Goal: Obtain resource: Download file/media

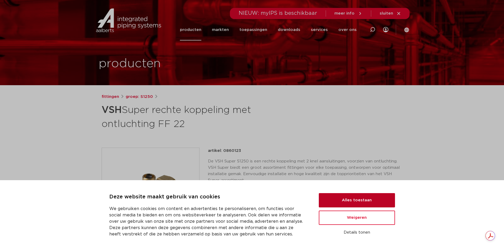
click at [343, 199] on button "Alles toestaan" at bounding box center [357, 200] width 76 height 14
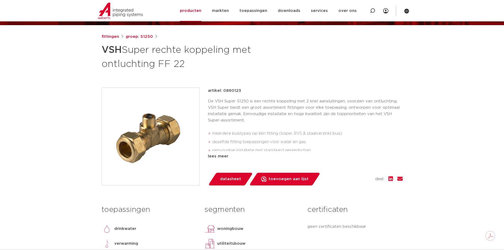
scroll to position [79, 0]
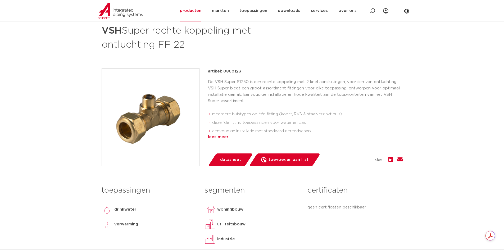
click at [221, 137] on div "lees meer" at bounding box center [305, 137] width 195 height 6
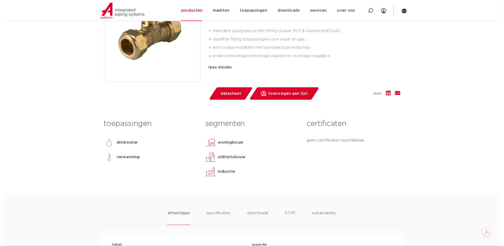
scroll to position [159, 0]
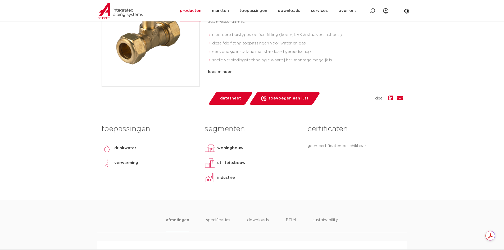
click at [234, 103] on link "datasheet" at bounding box center [230, 98] width 45 height 13
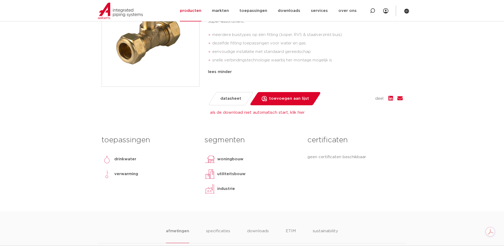
scroll to position [26, 0]
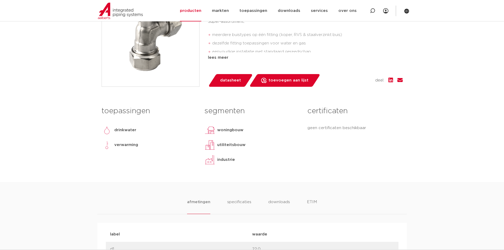
click at [232, 81] on span "datasheet" at bounding box center [230, 80] width 21 height 8
